Goal: Answer question/provide support

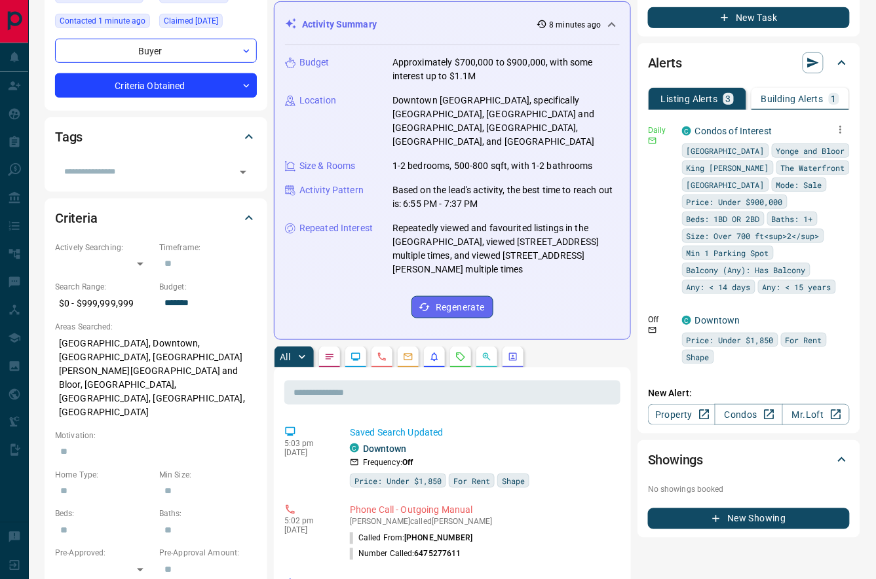
scroll to position [178, 0]
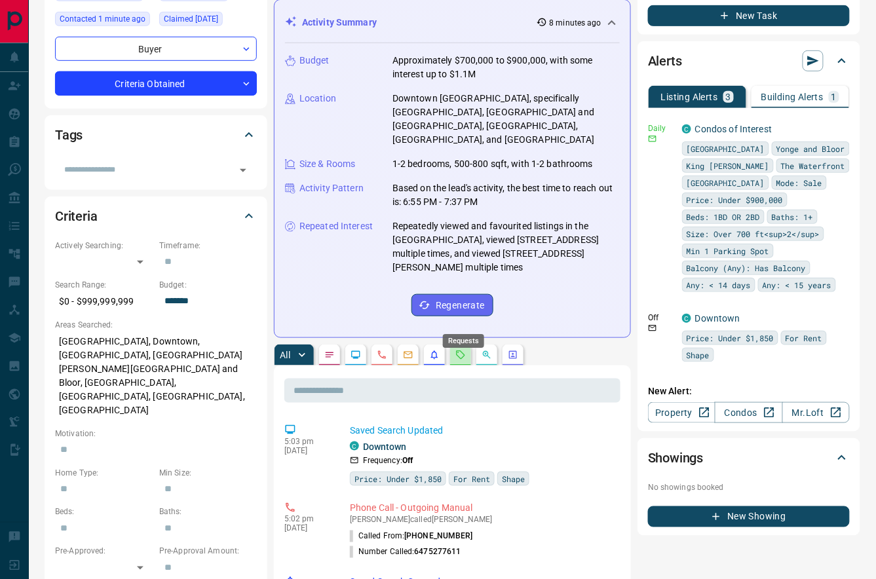
click at [460, 351] on icon "Requests" at bounding box center [461, 355] width 9 height 9
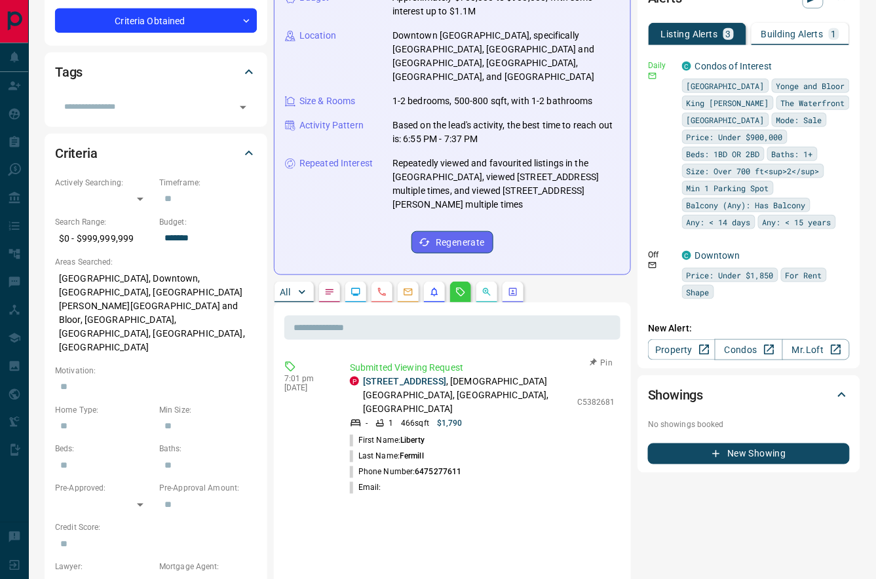
scroll to position [241, 0]
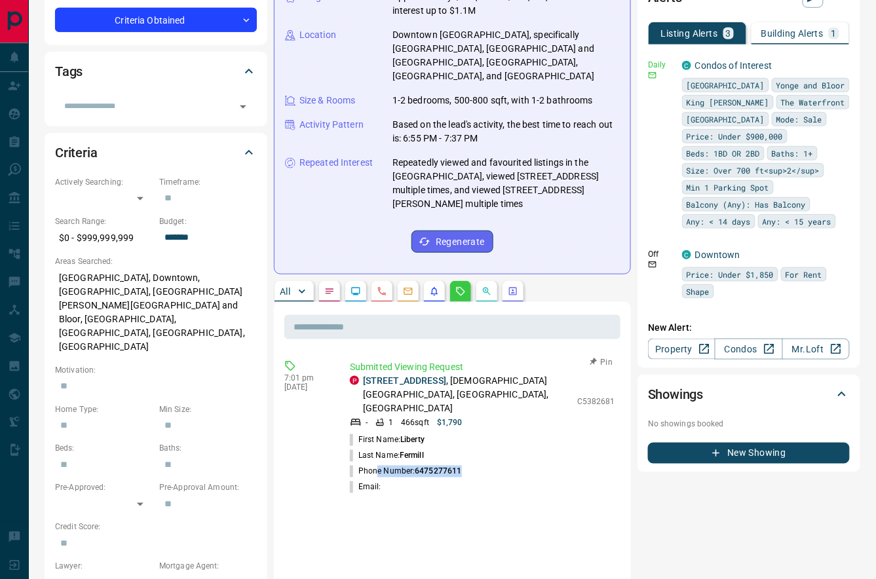
drag, startPoint x: 471, startPoint y: 421, endPoint x: 397, endPoint y: 432, distance: 75.6
click at [378, 464] on li "Phone Number: [PHONE_NUMBER]" at bounding box center [482, 472] width 265 height 16
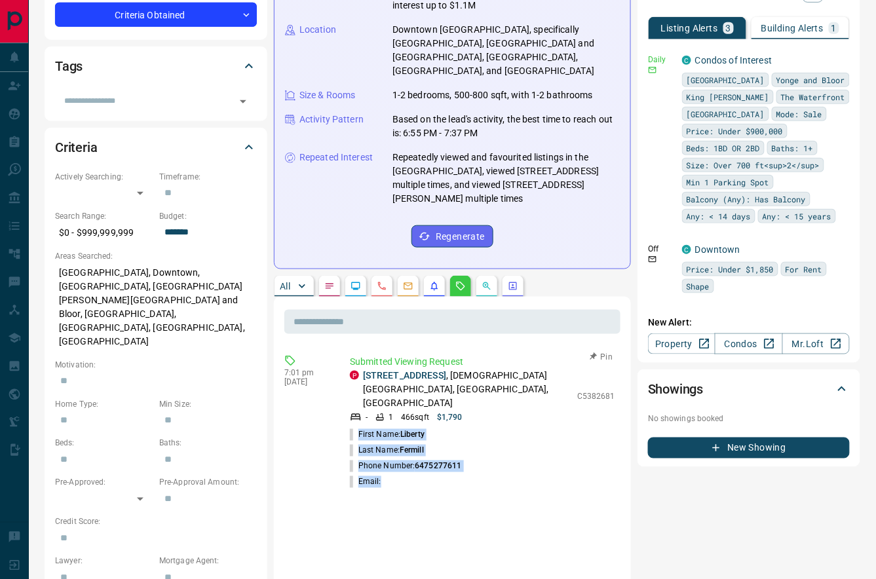
drag, startPoint x: 393, startPoint y: 429, endPoint x: 350, endPoint y: 385, distance: 61.2
click at [350, 427] on ul "First Name: Liberty Last Name: [PERSON_NAME] Phone Number: [PHONE_NUMBER] Email:" at bounding box center [482, 458] width 265 height 63
copy ul "First Name: Liberty Last Name: [PERSON_NAME] Phone Number: [PHONE_NUMBER] Email:"
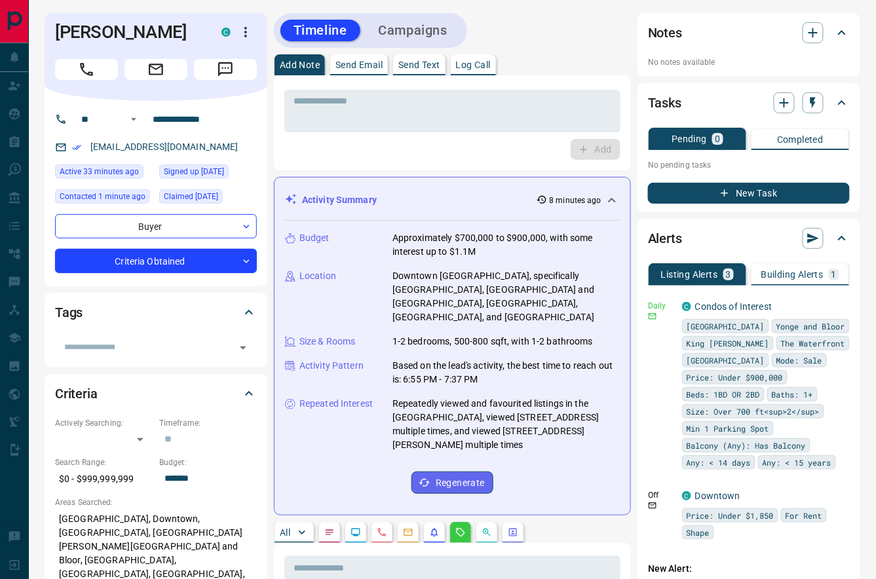
scroll to position [0, 0]
click at [810, 33] on icon "button" at bounding box center [814, 33] width 16 height 16
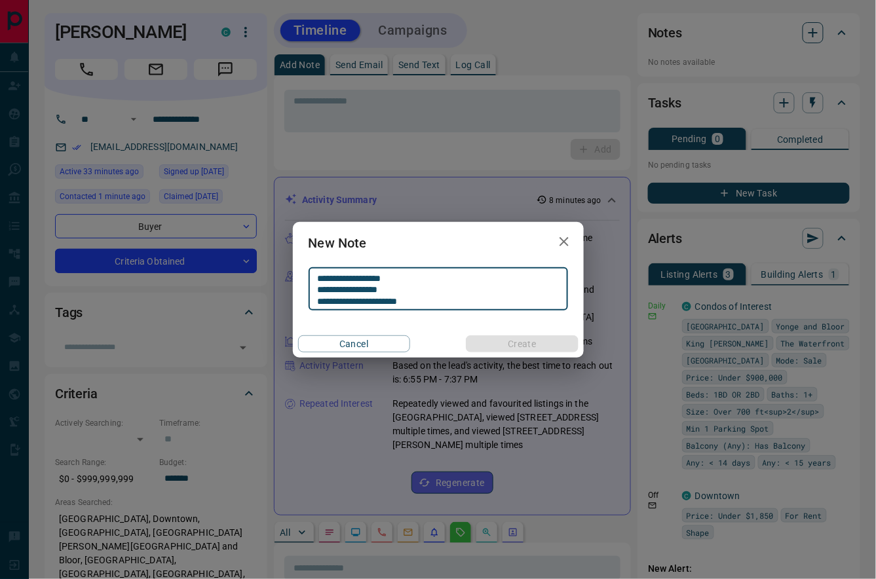
scroll to position [1, 0]
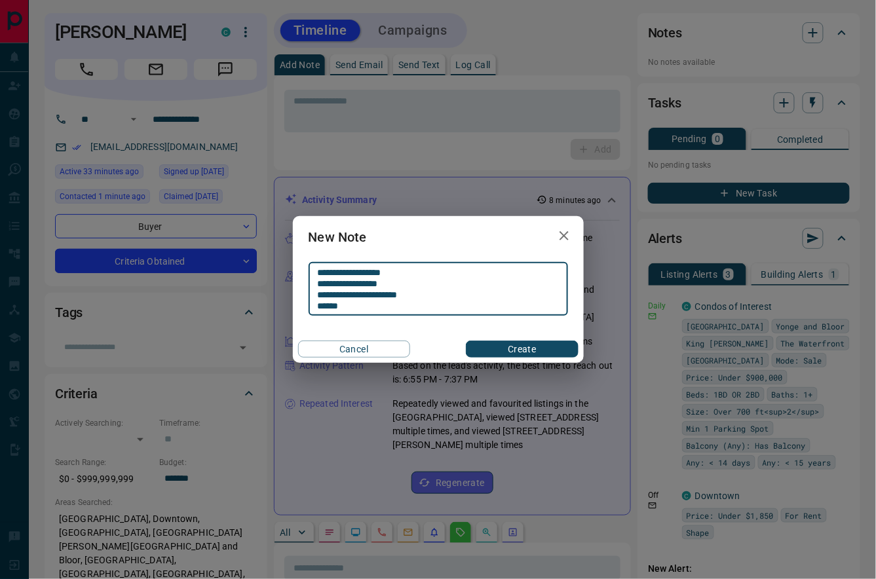
type textarea "**********"
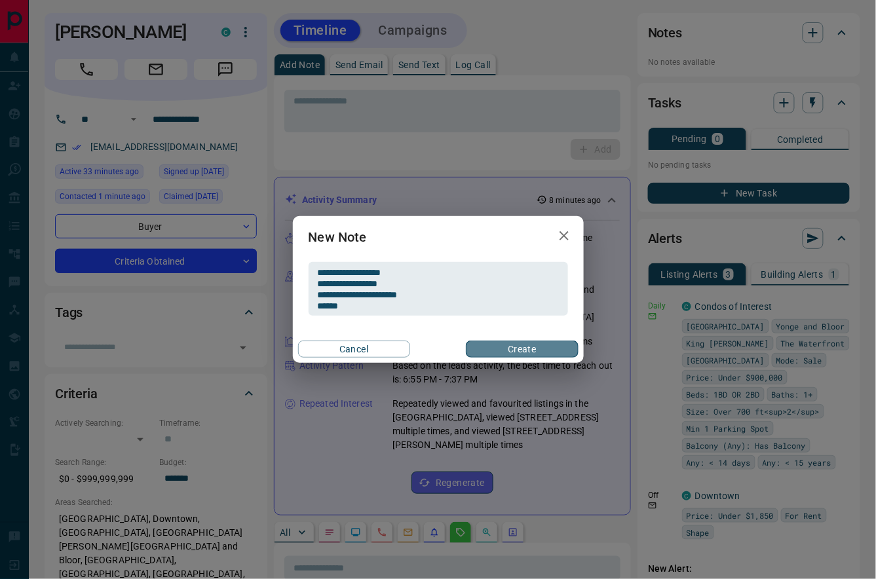
click at [539, 347] on button "Create" at bounding box center [522, 349] width 112 height 17
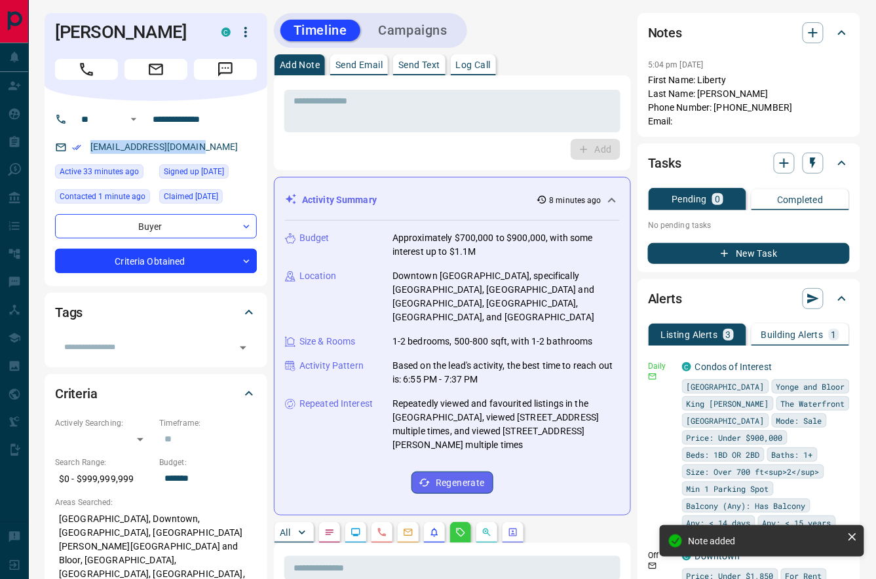
drag, startPoint x: 198, startPoint y: 145, endPoint x: 106, endPoint y: 141, distance: 92.5
click at [106, 141] on div "[EMAIL_ADDRESS][DOMAIN_NAME]" at bounding box center [156, 147] width 202 height 22
copy link "[EMAIL_ADDRESS][DOMAIN_NAME]"
click at [840, 68] on icon "button" at bounding box center [841, 65] width 10 height 10
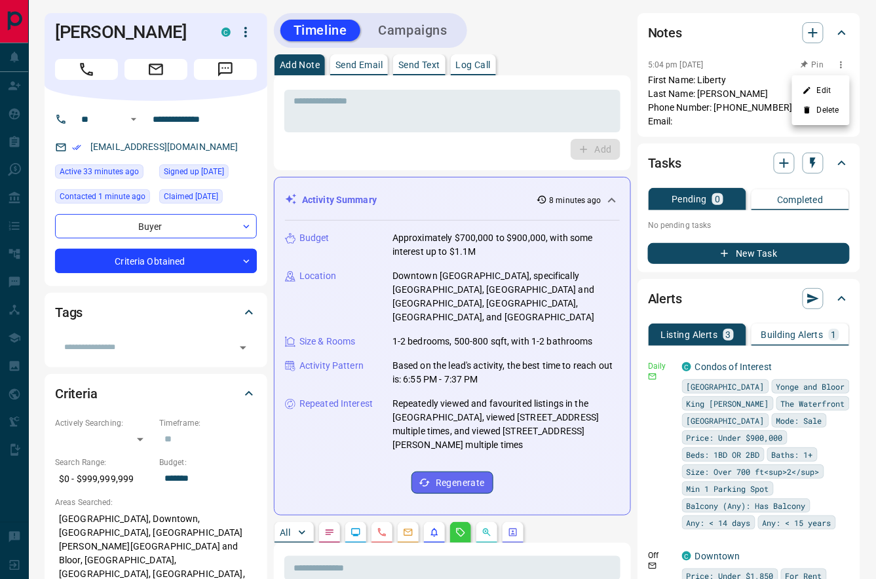
click at [836, 89] on li "Edit" at bounding box center [821, 91] width 58 height 20
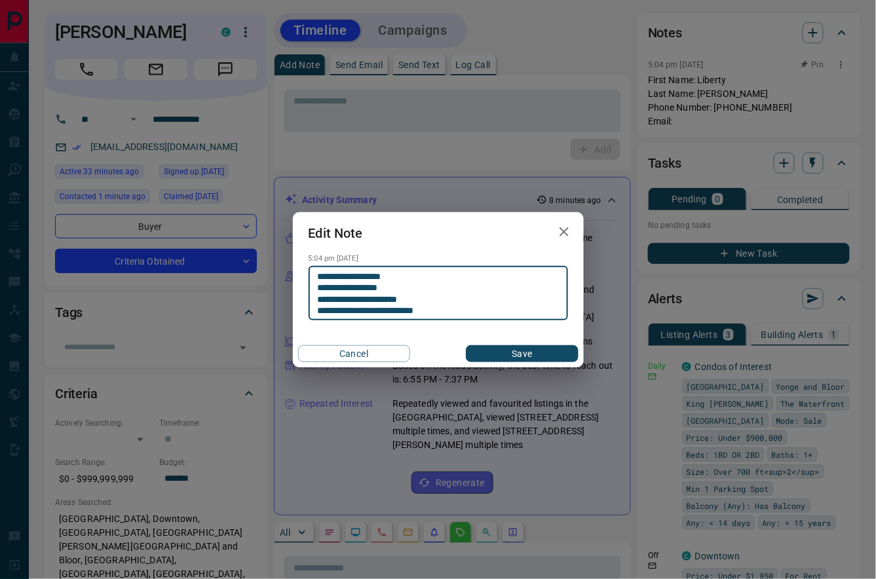
type textarea "**********"
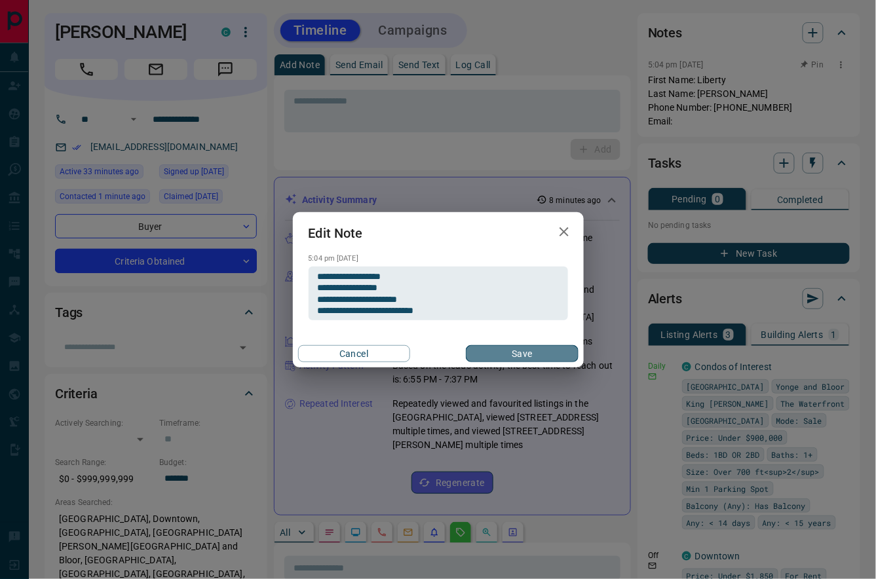
click at [501, 351] on button "Save" at bounding box center [522, 353] width 112 height 17
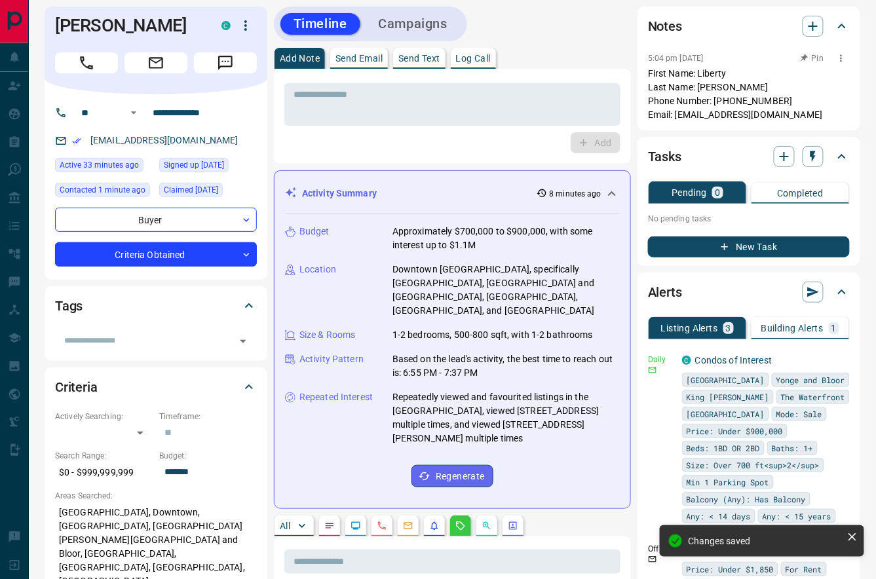
scroll to position [8, 0]
